Goal: Task Accomplishment & Management: Manage account settings

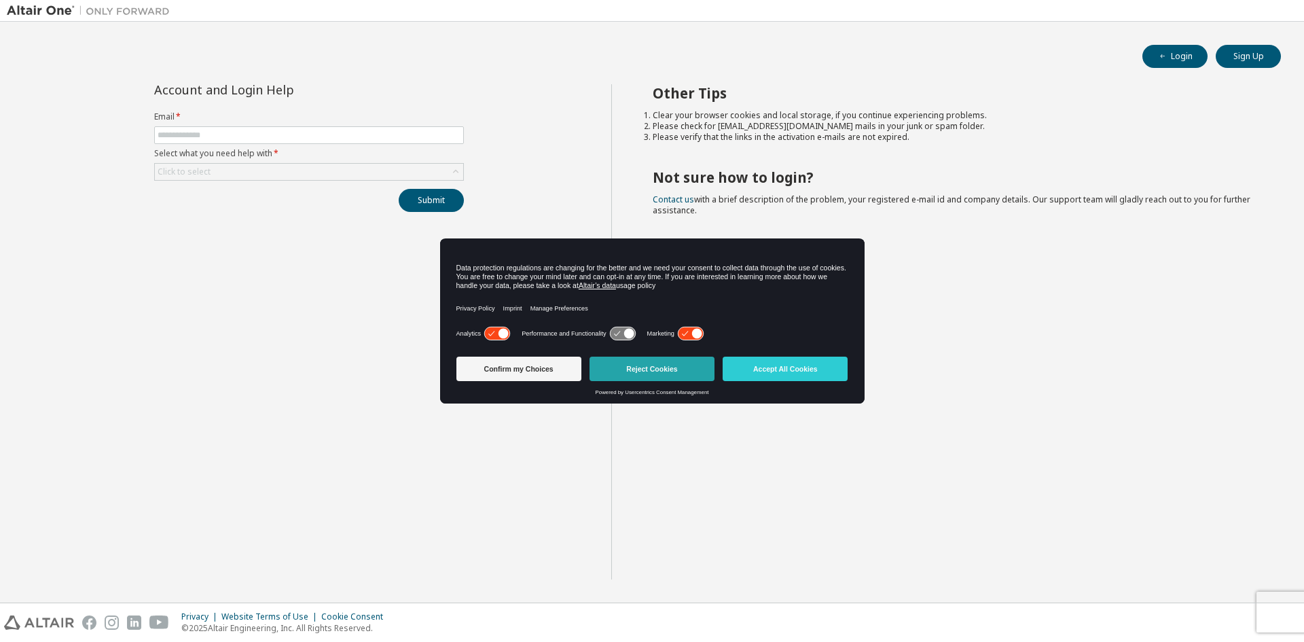
click at [621, 371] on button "Reject Cookies" at bounding box center [651, 369] width 125 height 24
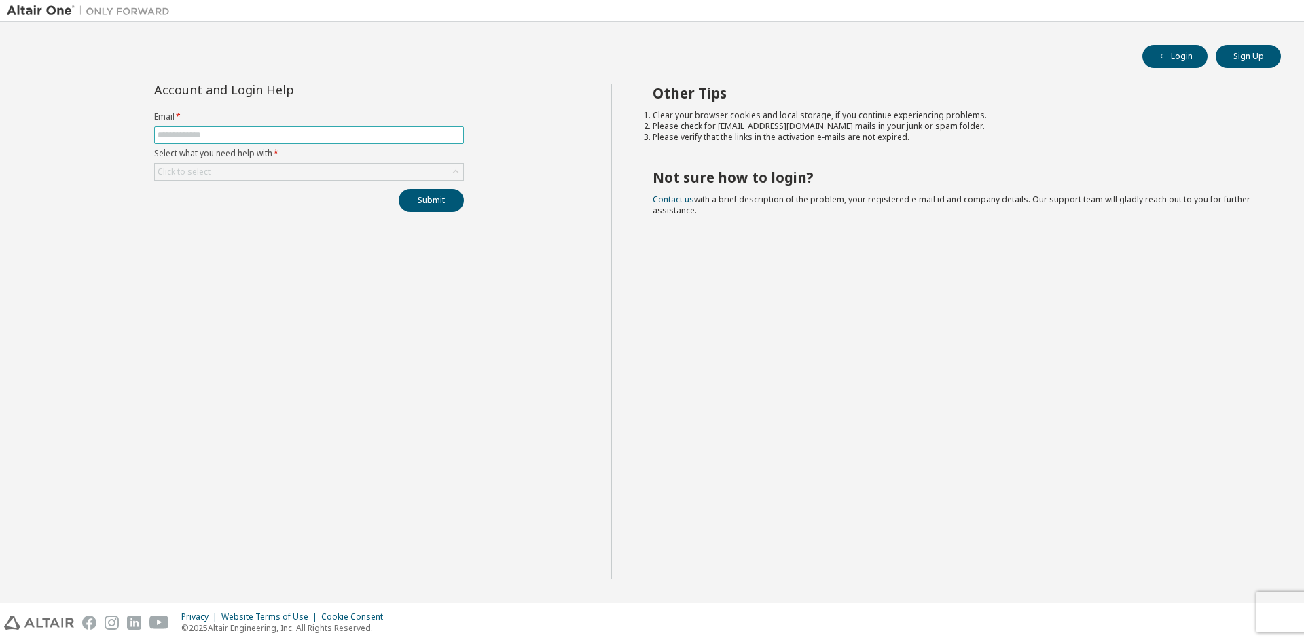
click at [221, 135] on input "text" at bounding box center [309, 135] width 303 height 11
type input "**********"
click at [242, 176] on div "Click to select" at bounding box center [309, 172] width 308 height 16
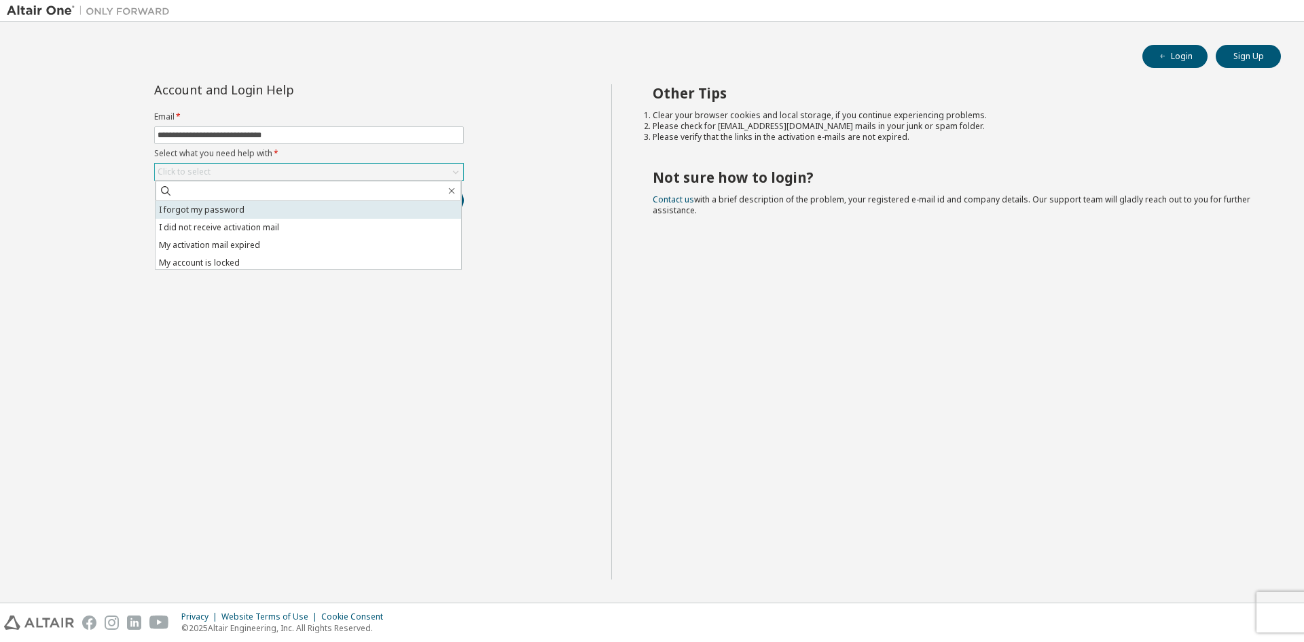
click at [250, 211] on li "I forgot my password" at bounding box center [309, 210] width 306 height 18
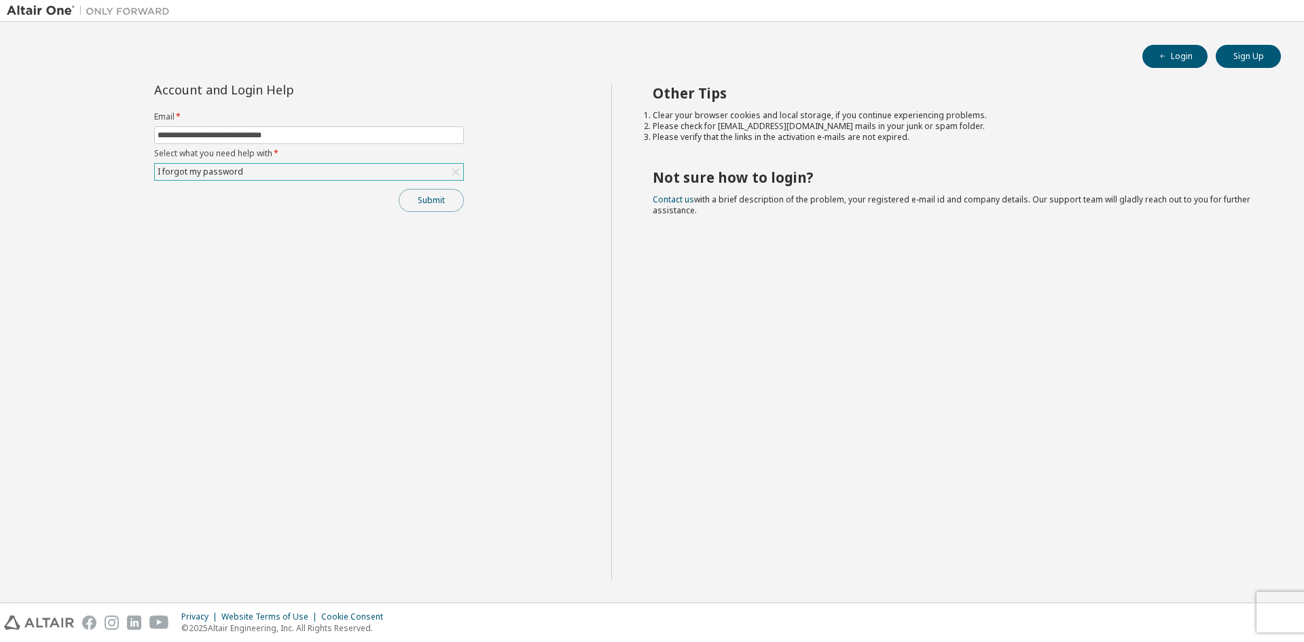
click at [431, 196] on button "Submit" at bounding box center [431, 200] width 65 height 23
click at [357, 174] on div "I forgot my password" at bounding box center [309, 172] width 308 height 16
